Goal: Navigation & Orientation: Go to known website

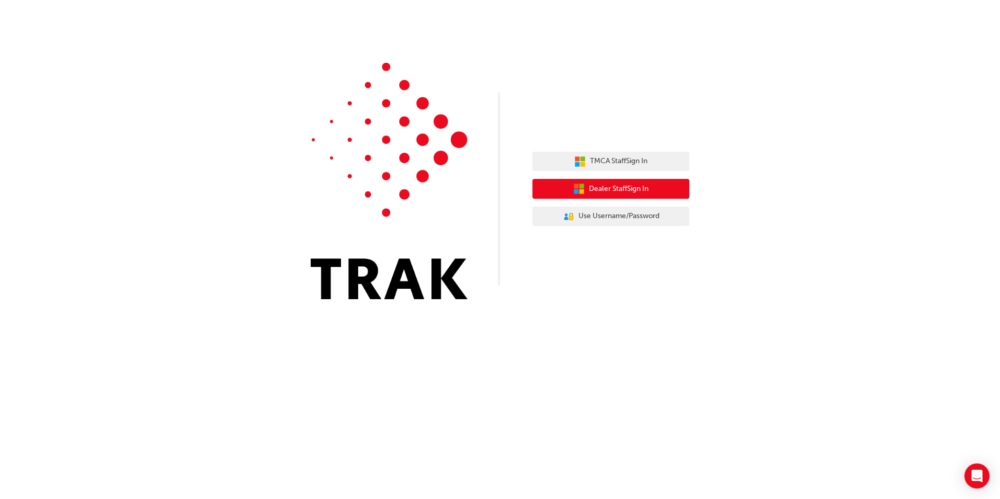
click at [641, 184] on span "Dealer Staff Sign In" at bounding box center [619, 189] width 60 height 12
